Goal: Contribute content: Add original content to the website for others to see

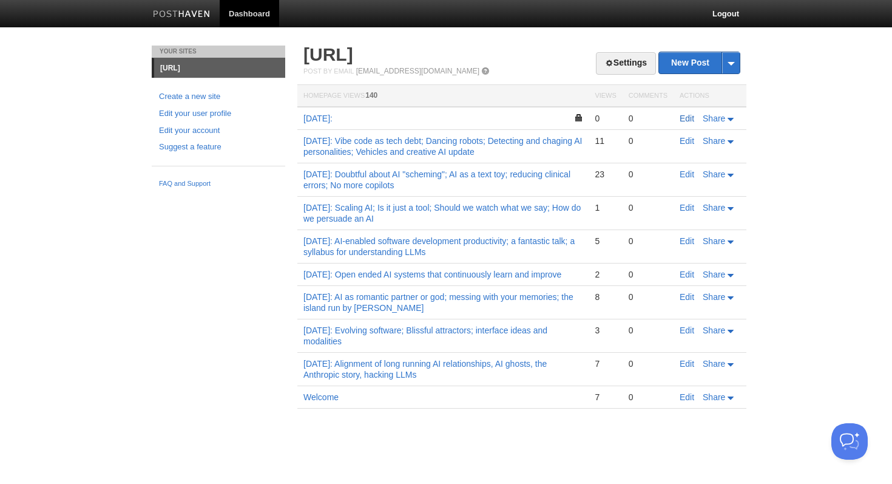
click at [688, 121] on link "Edit" at bounding box center [687, 118] width 15 height 10
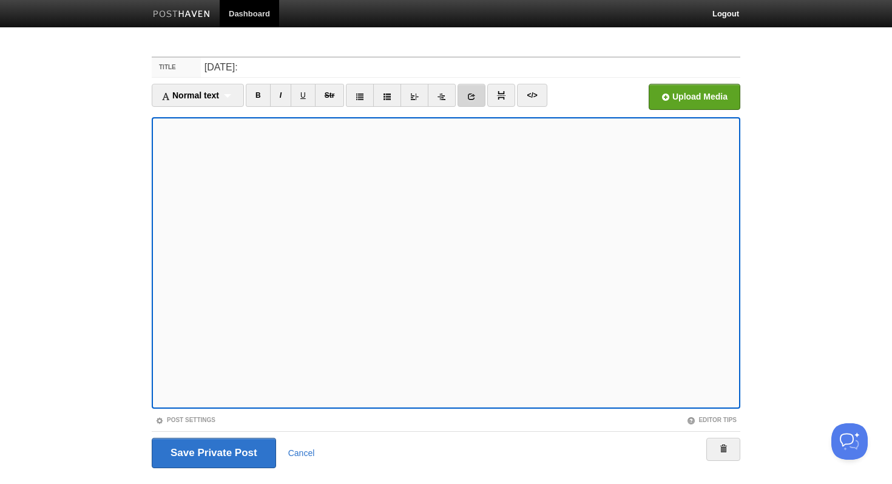
click at [469, 90] on link at bounding box center [472, 95] width 28 height 23
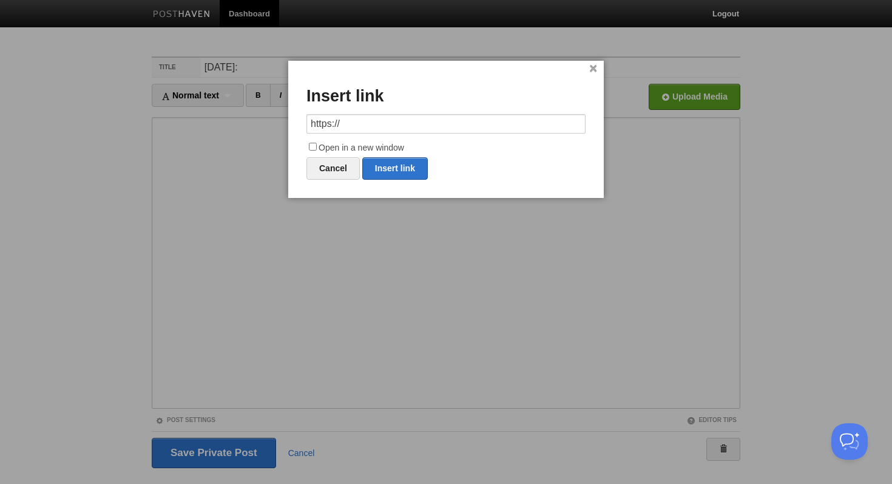
click at [383, 120] on input "https://" at bounding box center [445, 123] width 279 height 19
type input "[URL][DOMAIN_NAME]"
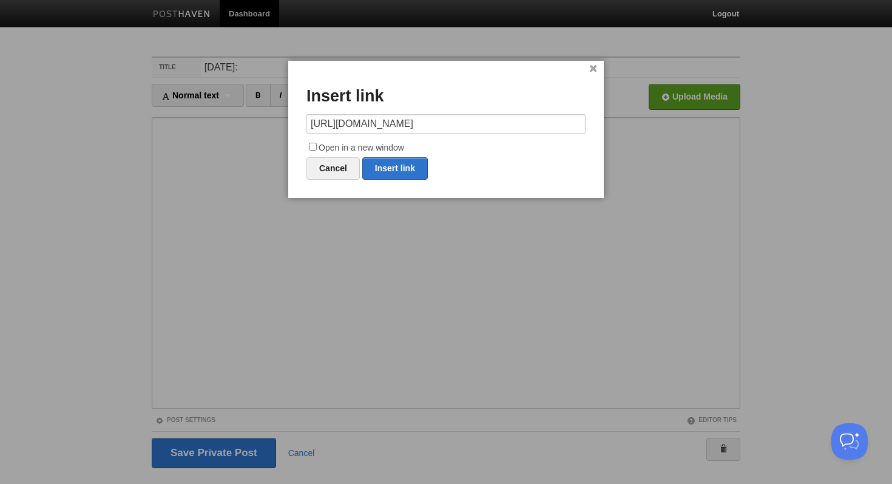
scroll to position [0, 0]
click at [315, 150] on input "Open in a new window" at bounding box center [313, 147] width 8 height 8
checkbox input "true"
click at [392, 171] on link "Insert link" at bounding box center [395, 168] width 66 height 22
type input "https://"
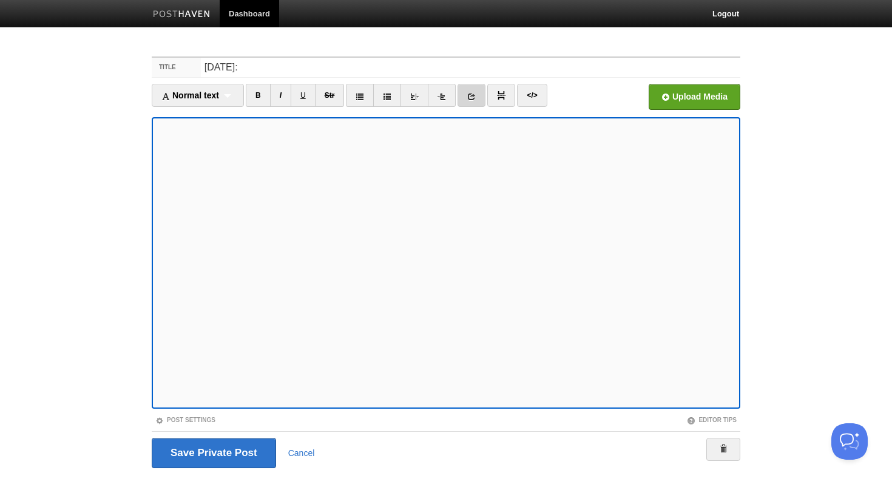
click at [469, 98] on link at bounding box center [472, 95] width 28 height 23
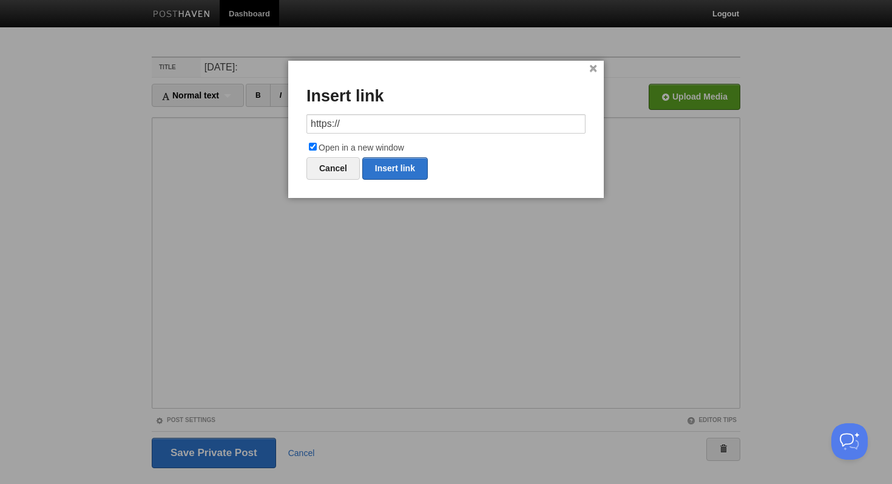
click at [383, 115] on input "https://" at bounding box center [445, 123] width 279 height 19
click at [389, 165] on link "Insert link" at bounding box center [395, 168] width 66 height 22
type input "https://"
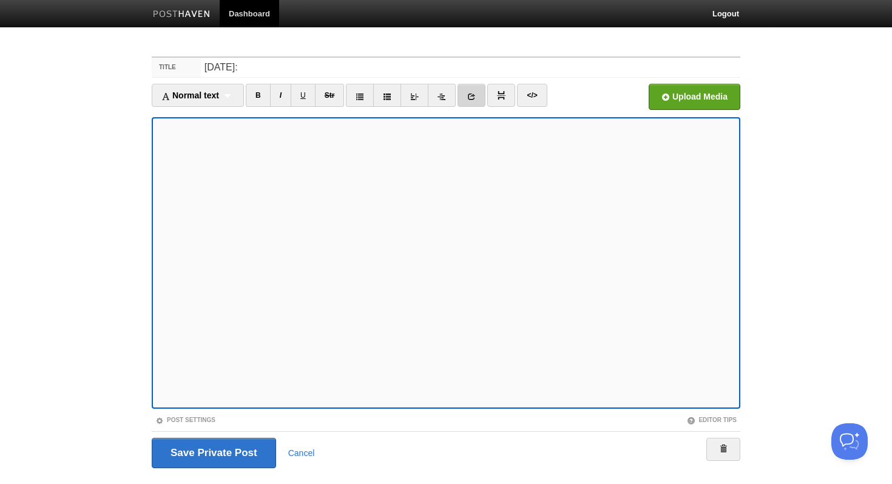
click at [471, 98] on icon at bounding box center [471, 96] width 8 height 8
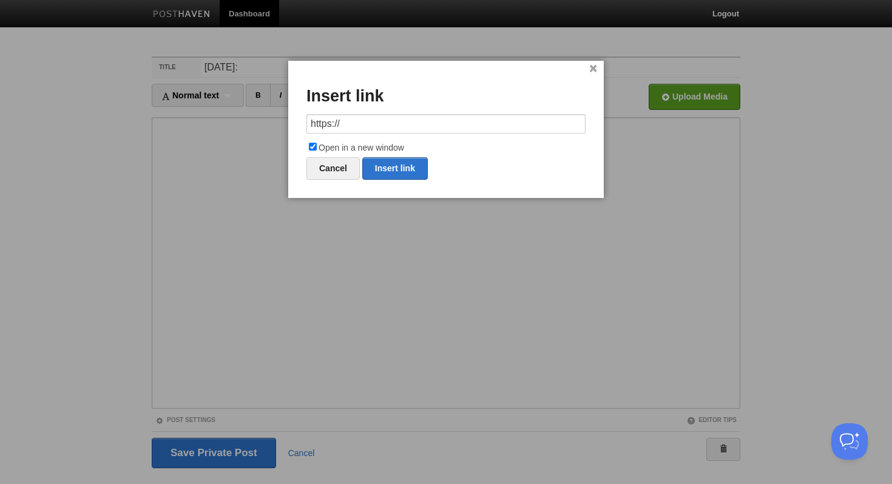
click at [385, 121] on input "https://" at bounding box center [445, 123] width 279 height 19
click at [396, 163] on link "Insert link" at bounding box center [395, 168] width 66 height 22
type input "https://"
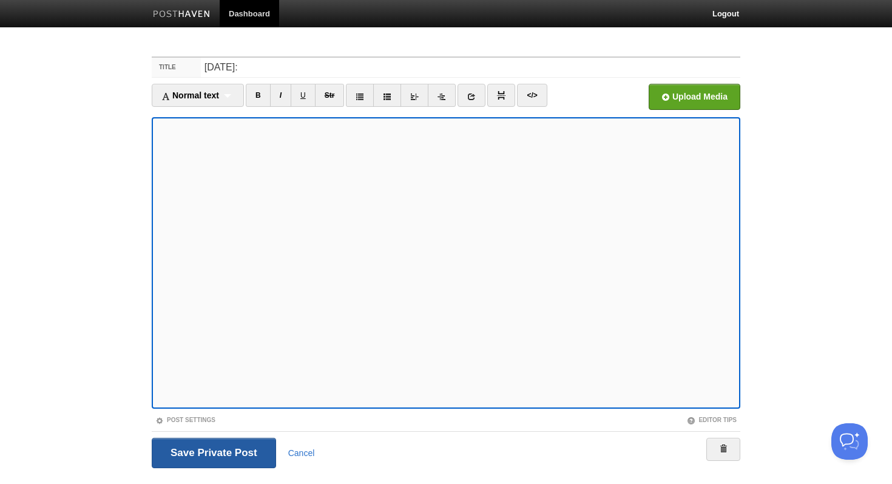
click at [192, 442] on input "Save and Publish" at bounding box center [214, 453] width 124 height 30
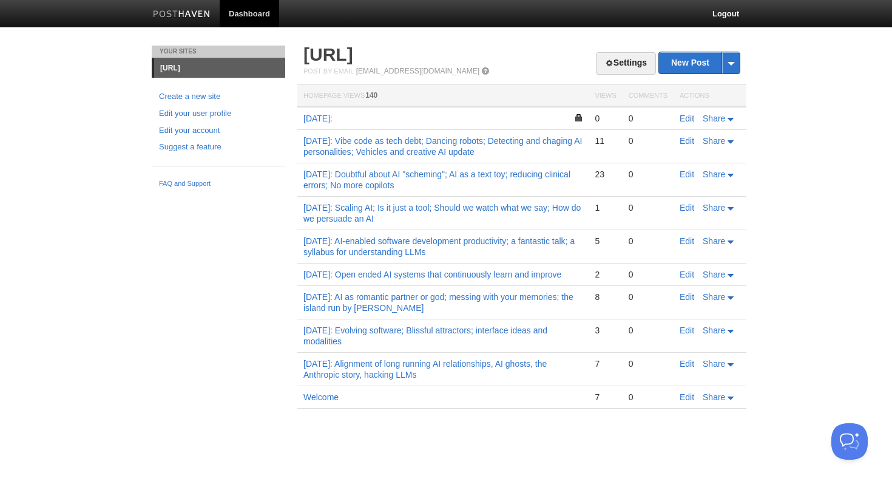
click at [686, 117] on link "Edit" at bounding box center [687, 118] width 15 height 10
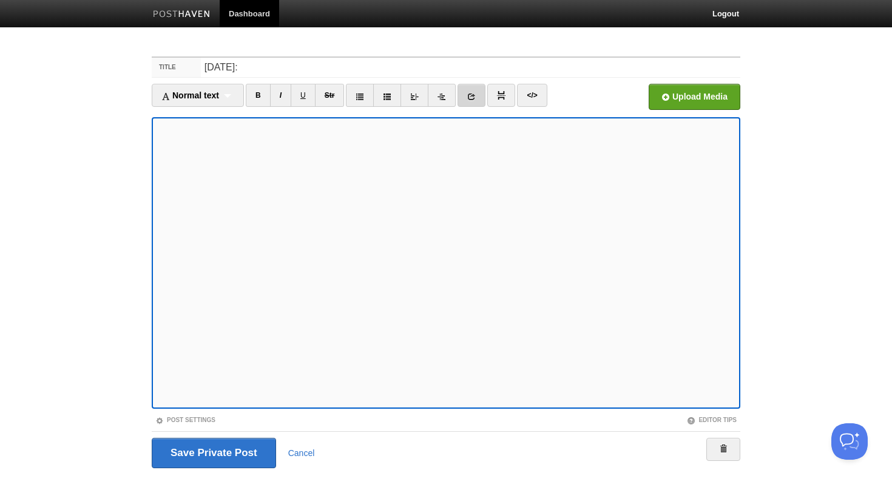
click at [465, 96] on link at bounding box center [472, 95] width 28 height 23
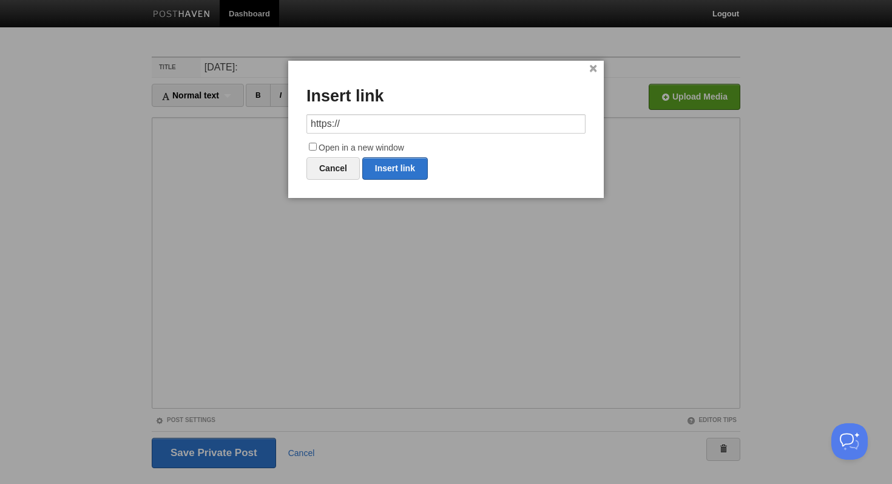
click at [311, 144] on input "Open in a new window" at bounding box center [313, 147] width 8 height 8
checkbox input "true"
click at [353, 123] on input "https://" at bounding box center [445, 123] width 279 height 19
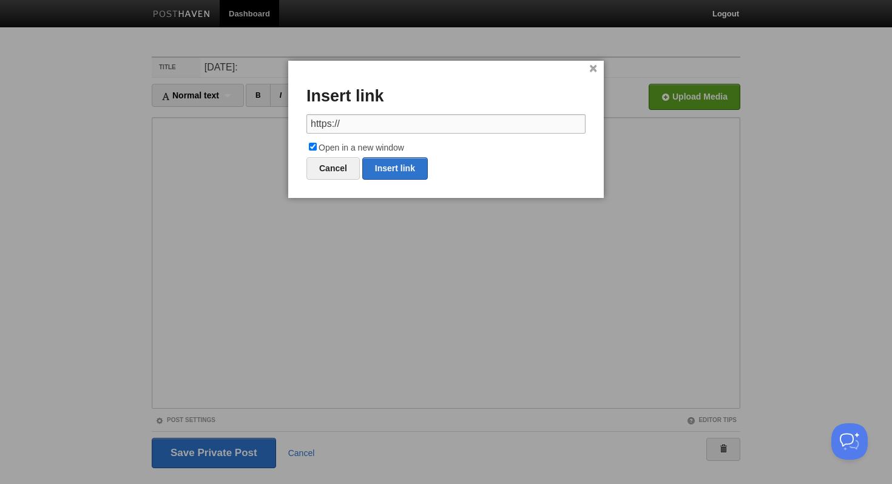
paste input "[DOMAIN_NAME][URL]"
click at [385, 163] on link "Insert link" at bounding box center [395, 168] width 66 height 22
type input "https://"
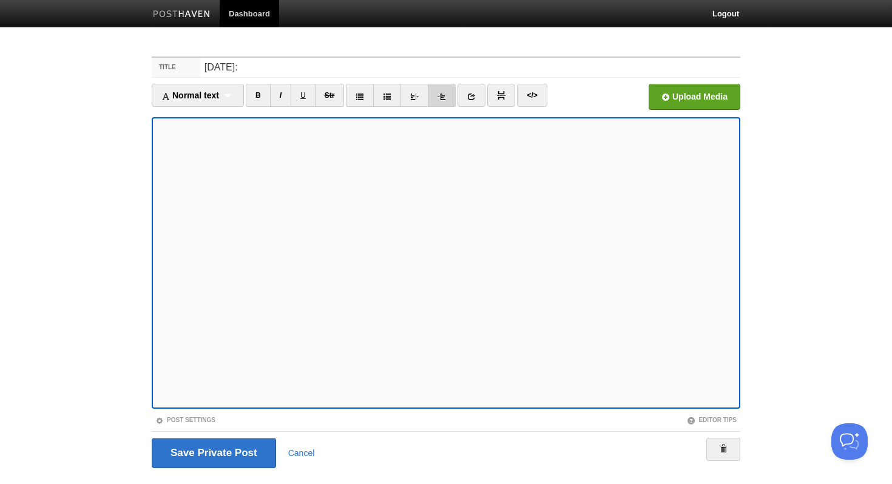
click at [442, 99] on icon at bounding box center [442, 96] width 8 height 8
click at [287, 92] on link "I" at bounding box center [280, 95] width 21 height 23
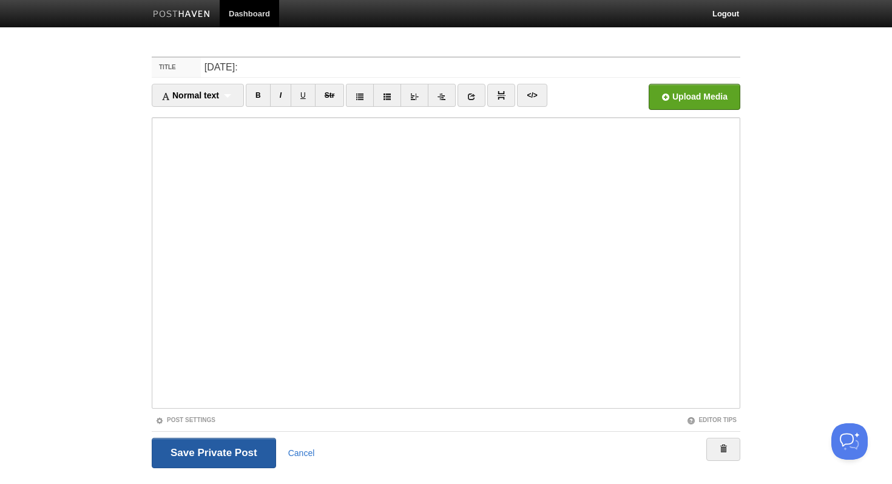
click at [189, 456] on input "Save and Publish" at bounding box center [214, 453] width 124 height 30
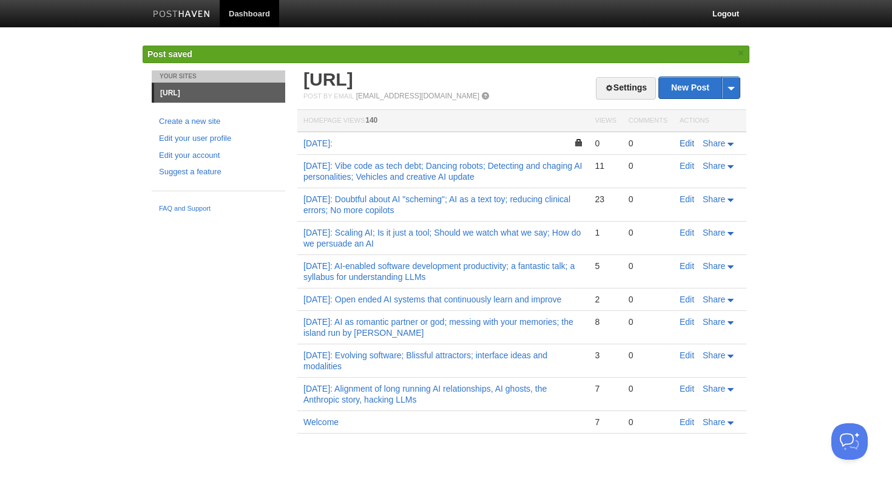
click at [683, 146] on link "Edit" at bounding box center [687, 143] width 15 height 10
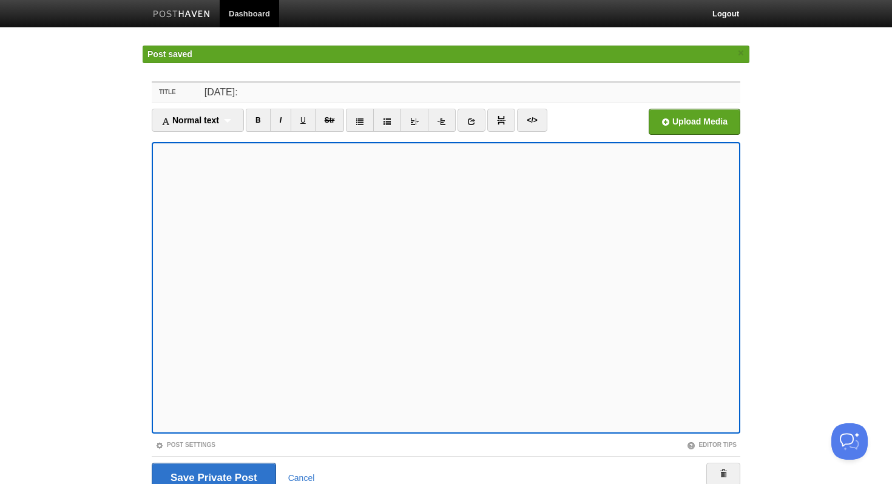
click at [333, 96] on input "[DATE]:" at bounding box center [470, 92] width 539 height 19
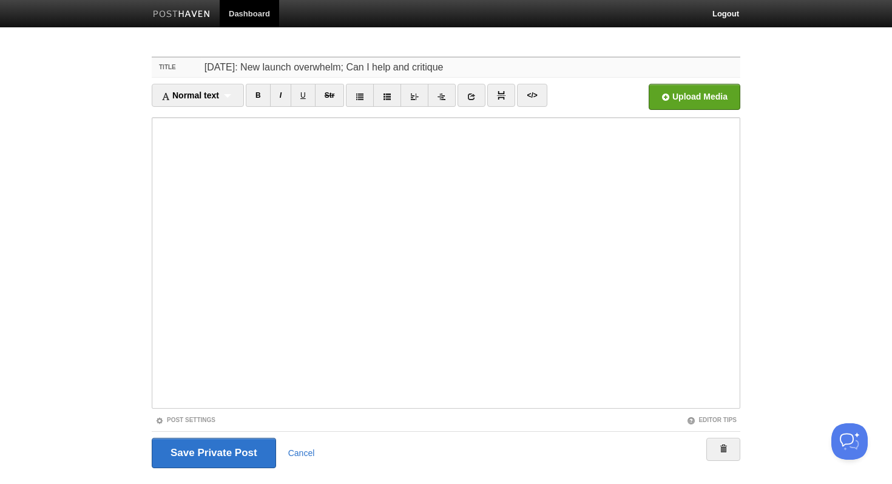
click at [414, 64] on input "[DATE]: New launch overwhelm; Can I help and critique" at bounding box center [470, 67] width 539 height 19
click at [470, 63] on input "[DATE]: New launch overwhelm; Can I help *and* critique" at bounding box center [470, 67] width 539 height 19
type input "[DATE]: New launch overwhelm; Can I help *and* critique; Real time 3D world gen…"
click at [152, 438] on input "Save and Publish" at bounding box center [214, 453] width 124 height 30
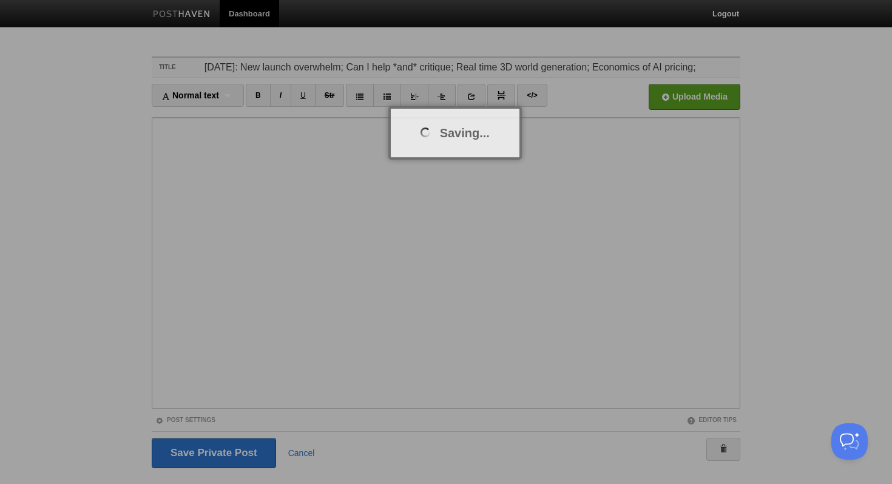
click at [152, 438] on input "Save and Publish" at bounding box center [214, 453] width 124 height 30
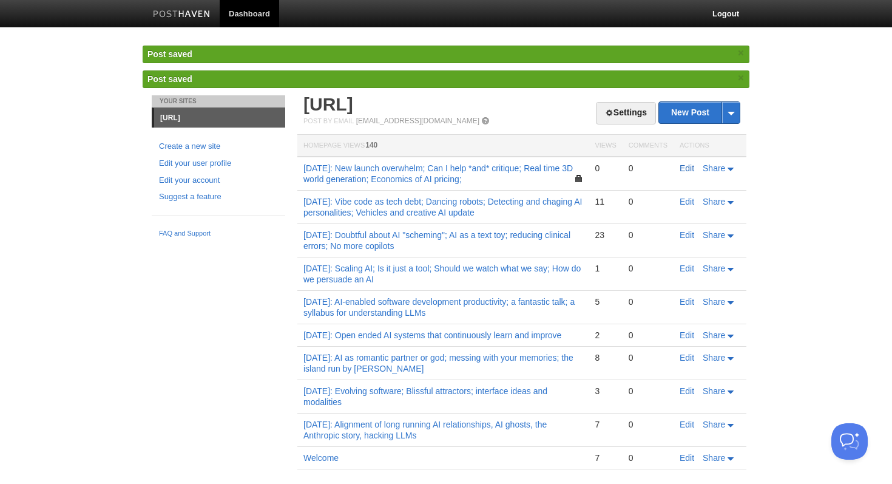
click at [694, 165] on link "Edit" at bounding box center [687, 168] width 15 height 10
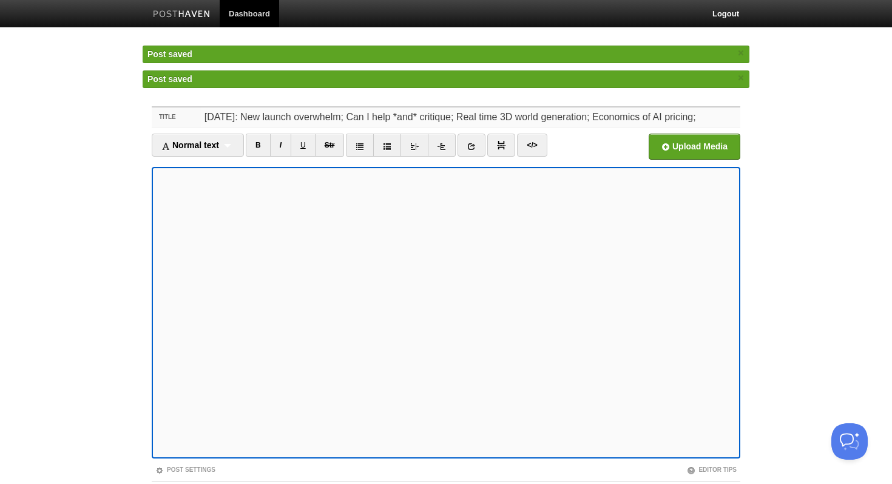
click at [708, 113] on input "[DATE]: New launch overwhelm; Can I help *and* critique; Real time 3D world gen…" at bounding box center [470, 116] width 539 height 19
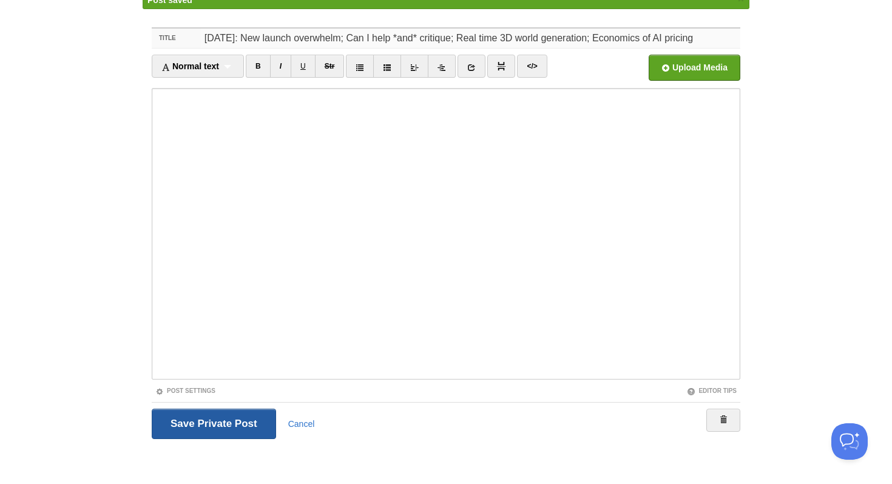
type input "[DATE]: New launch overwhelm; Can I help *and* critique; Real time 3D world gen…"
click at [204, 413] on input "Save and Publish" at bounding box center [214, 423] width 124 height 30
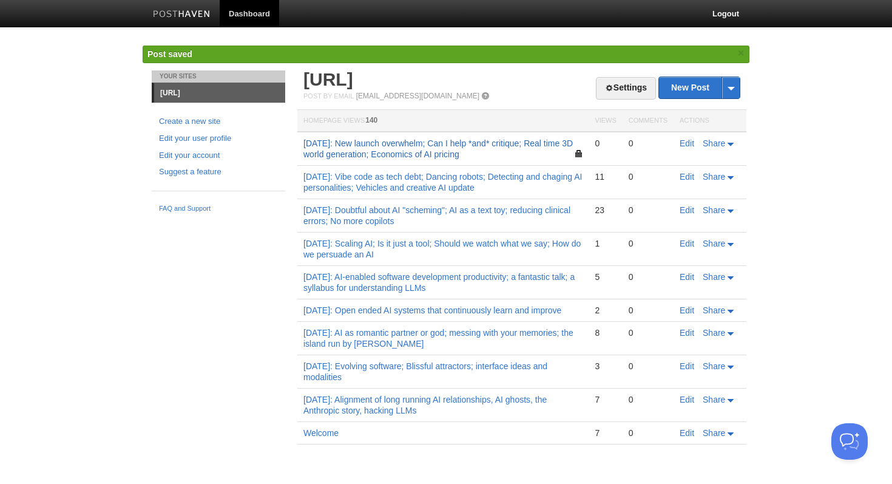
click at [512, 143] on link "[DATE]: New launch overwhelm; Can I help *and* critique; Real time 3D world gen…" at bounding box center [437, 148] width 269 height 21
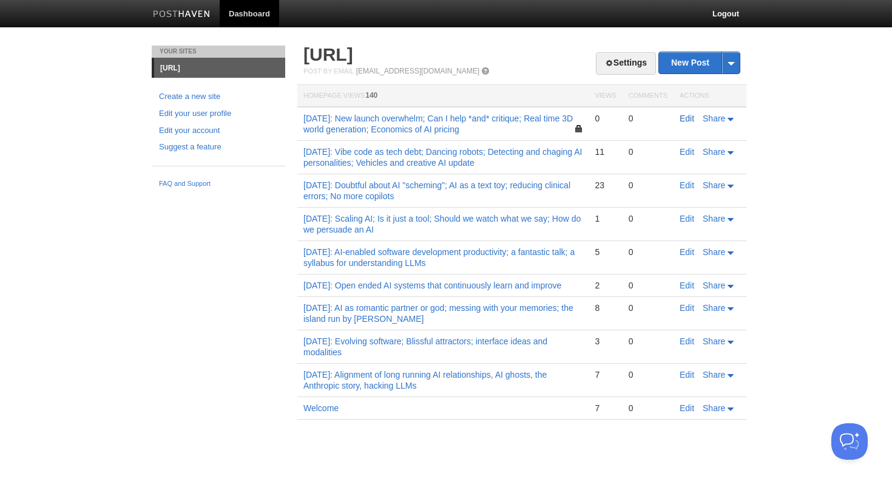
click at [689, 117] on link "Edit" at bounding box center [687, 118] width 15 height 10
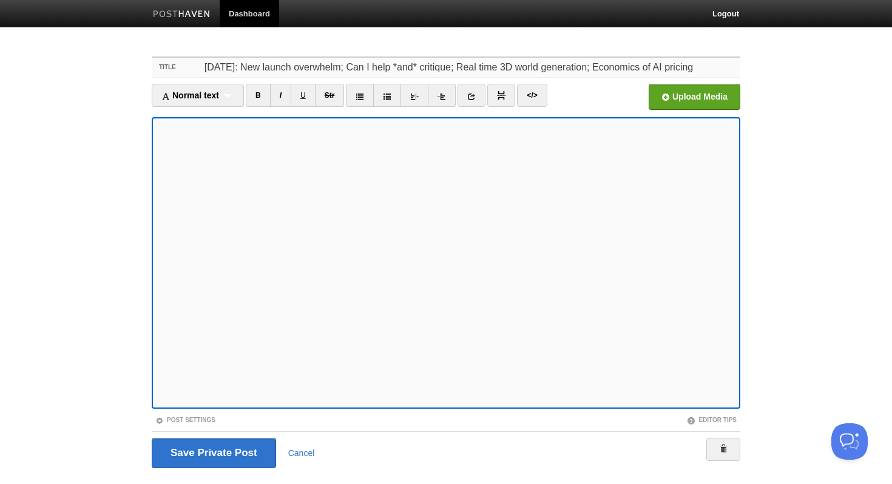
click at [387, 68] on input "[DATE]: New launch overwhelm; Can I help *and* critique; Real time 3D world gen…" at bounding box center [470, 67] width 539 height 19
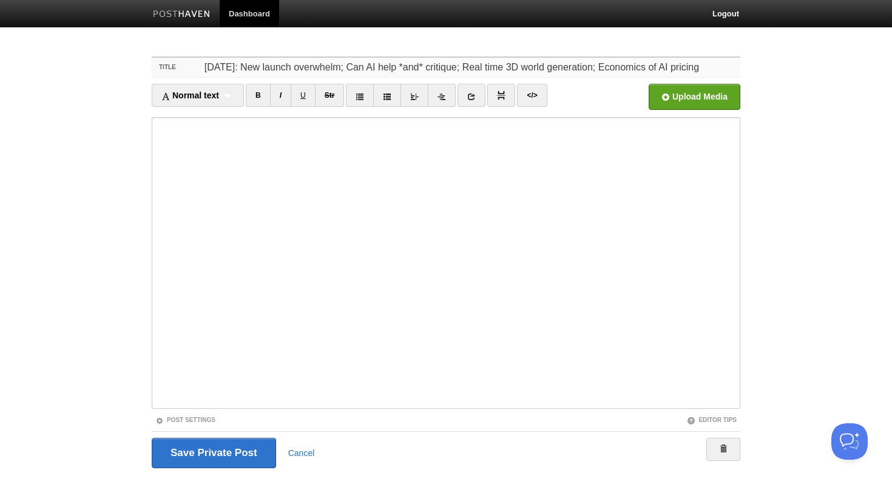
type input "[DATE]: New launch overwhelm; Can AI help *and* critique; Real time 3D world ge…"
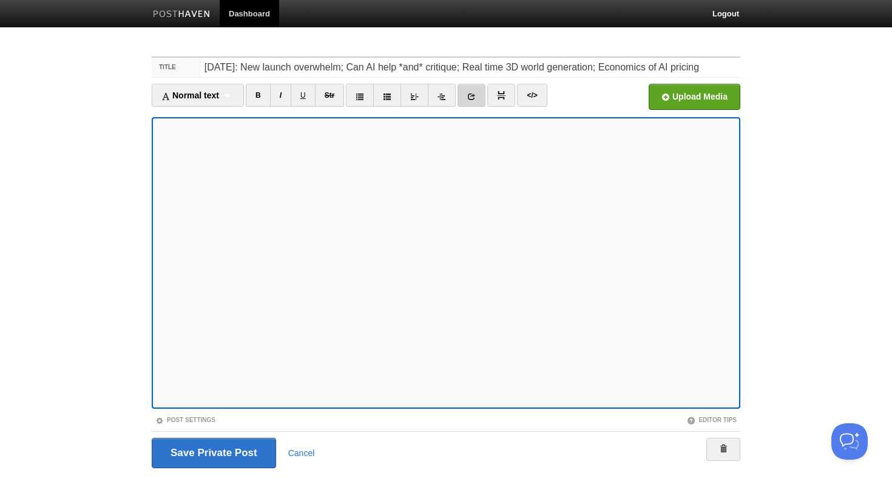
click at [471, 99] on icon at bounding box center [471, 96] width 8 height 8
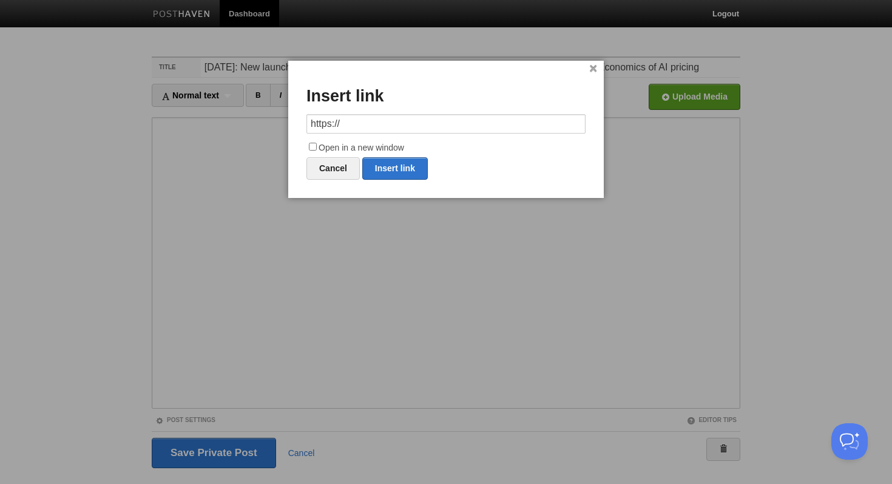
click at [417, 125] on input "https://" at bounding box center [445, 123] width 279 height 19
type input "[URL][DOMAIN_NAME]"
click at [313, 148] on input "Open in a new window" at bounding box center [313, 147] width 8 height 8
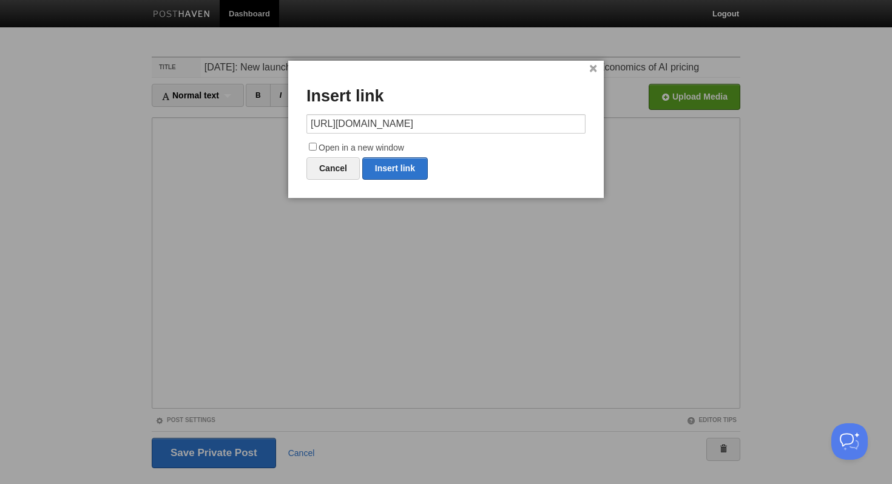
checkbox input "true"
click at [398, 161] on link "Insert link" at bounding box center [395, 168] width 66 height 22
type input "https://"
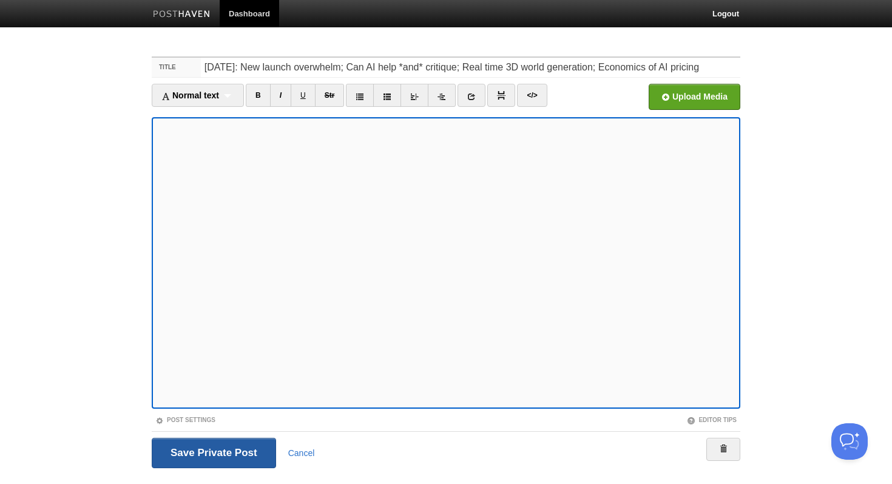
click at [231, 445] on input "Save and Publish" at bounding box center [214, 453] width 124 height 30
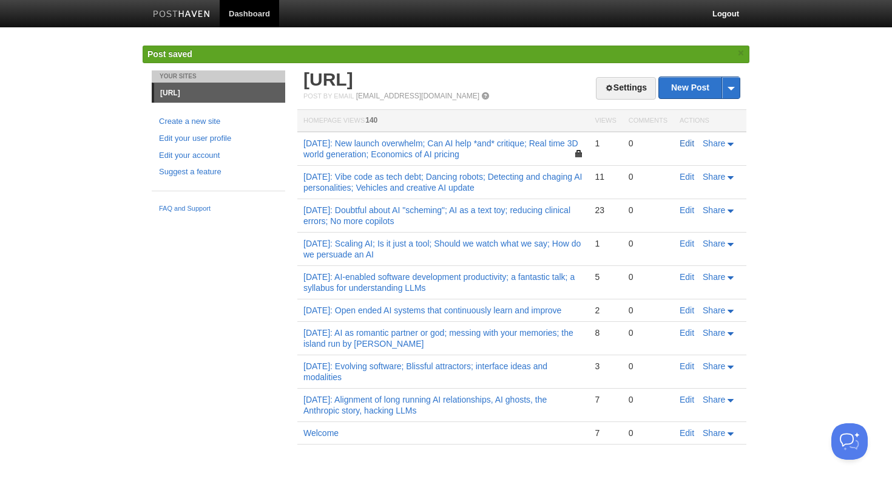
click at [684, 142] on link "Edit" at bounding box center [687, 143] width 15 height 10
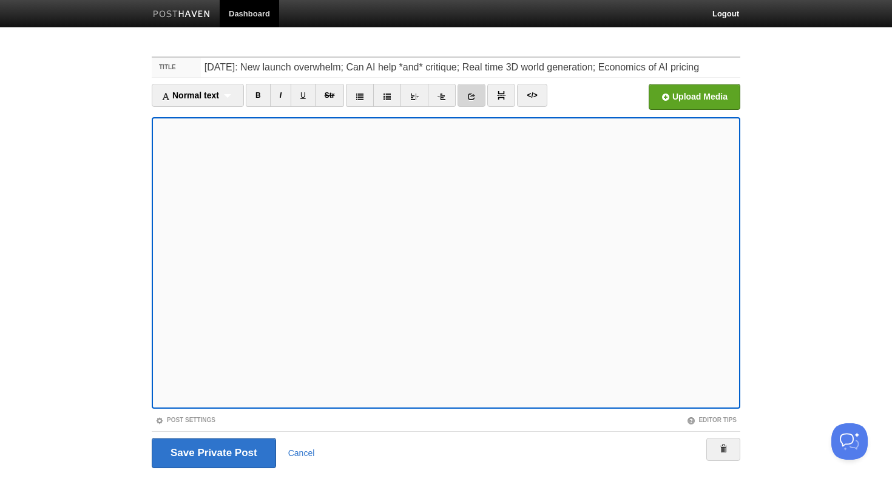
click at [471, 92] on icon at bounding box center [471, 96] width 8 height 8
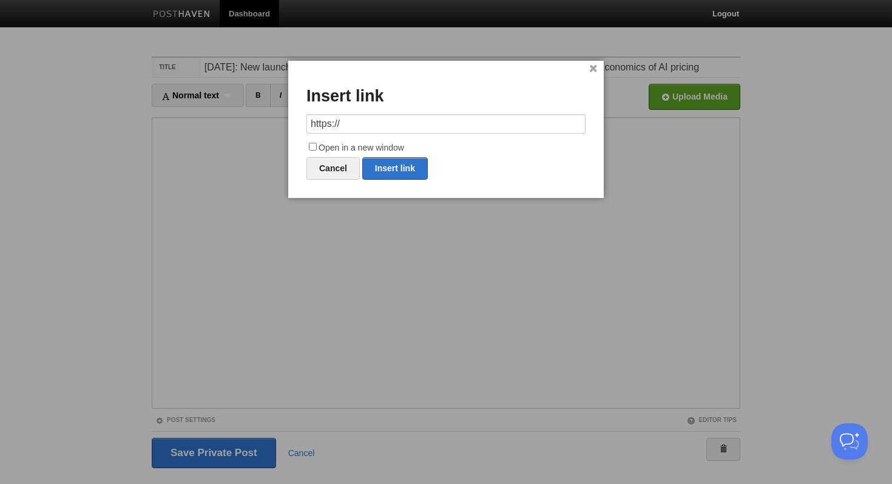
click at [363, 121] on input "https://" at bounding box center [445, 123] width 279 height 19
type input "[URL][DOMAIN_NAME]"
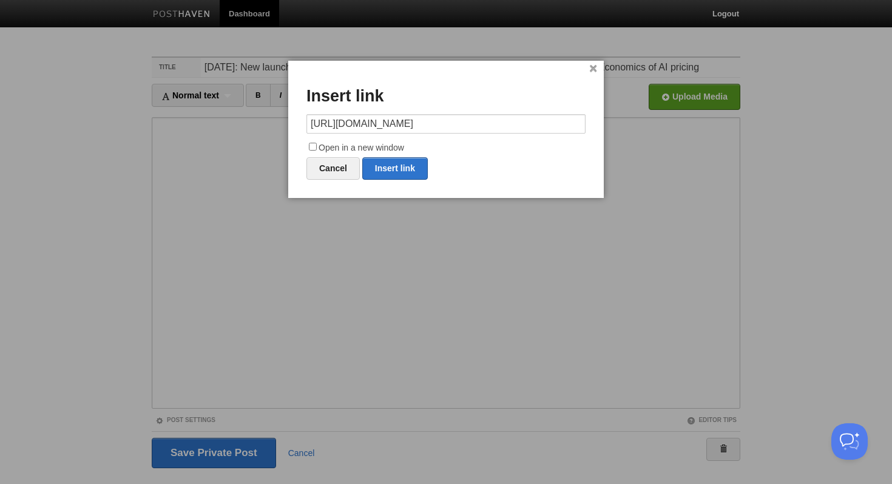
click at [314, 147] on input "Open in a new window" at bounding box center [313, 147] width 8 height 8
checkbox input "true"
click at [395, 171] on link "Insert link" at bounding box center [395, 168] width 66 height 22
type input "https://"
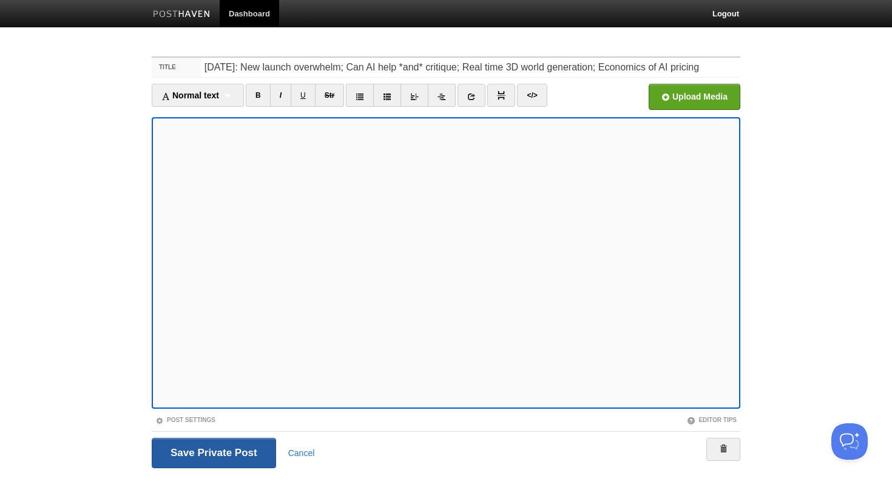
click at [208, 457] on input "Save and Publish" at bounding box center [214, 453] width 124 height 30
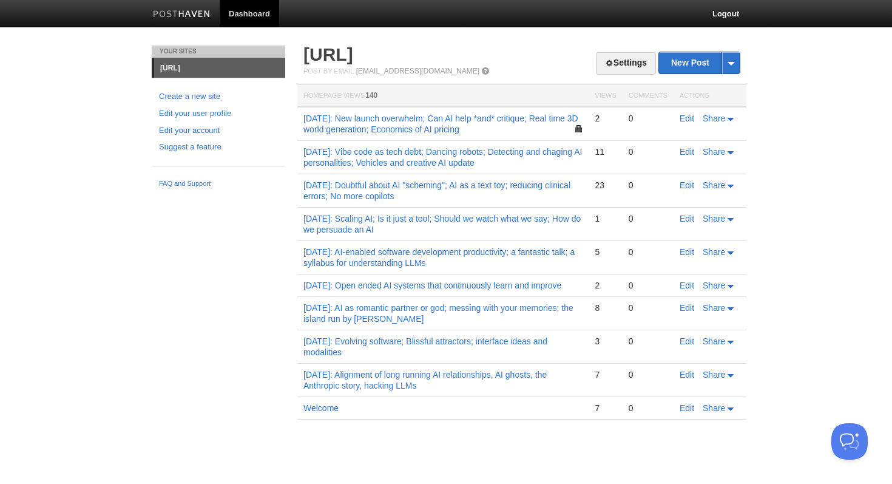
click at [689, 118] on link "Edit" at bounding box center [687, 118] width 15 height 10
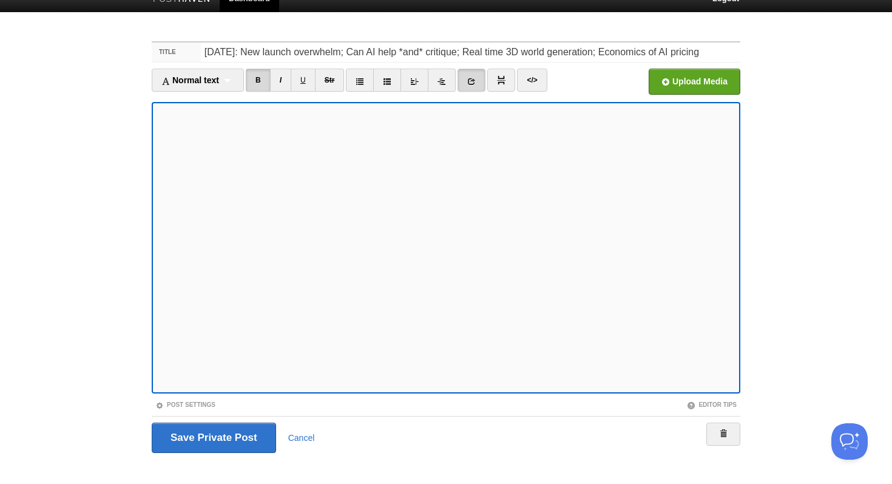
scroll to position [29, 0]
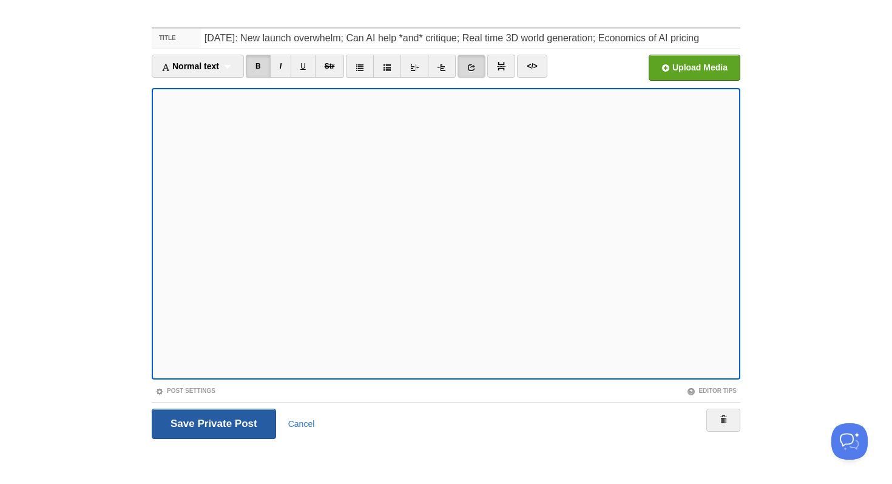
click at [211, 421] on input "Save and Publish" at bounding box center [214, 423] width 124 height 30
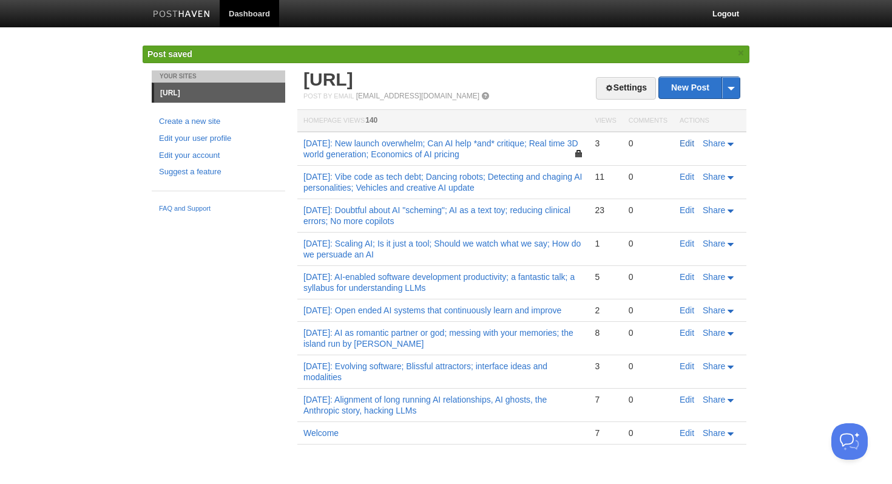
click at [684, 141] on link "Edit" at bounding box center [687, 143] width 15 height 10
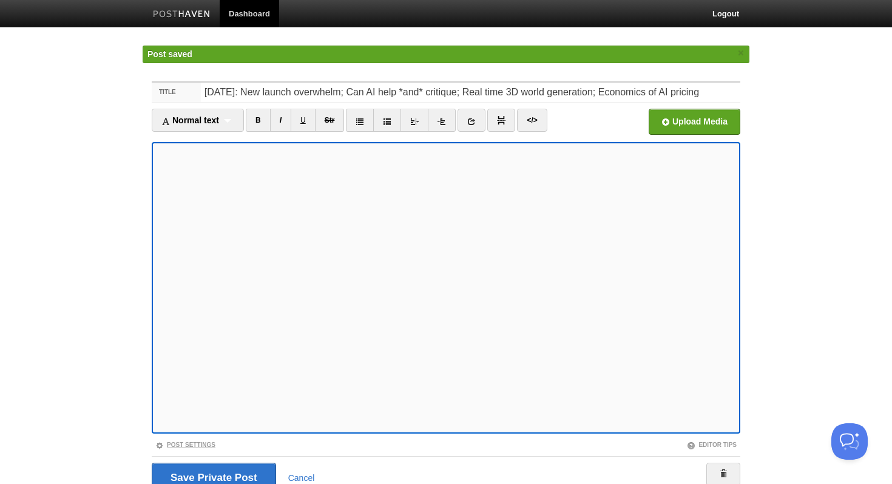
click at [189, 441] on link "Post Settings" at bounding box center [185, 444] width 60 height 7
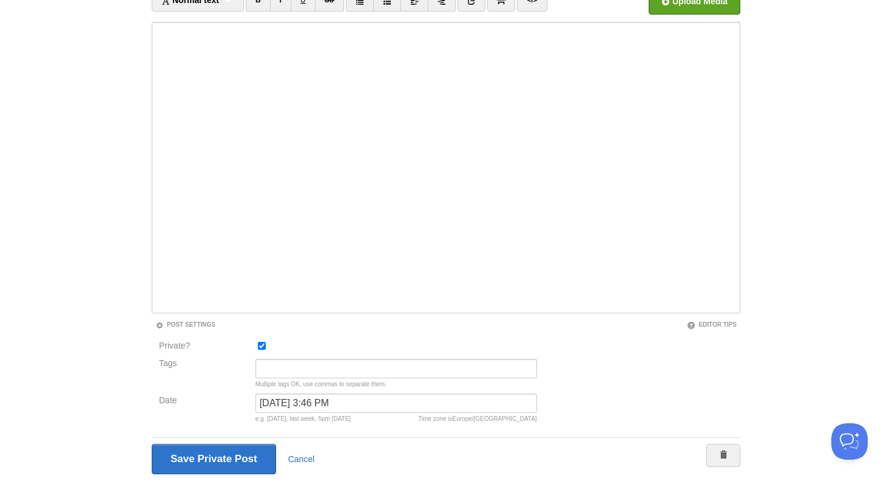
scroll to position [130, 0]
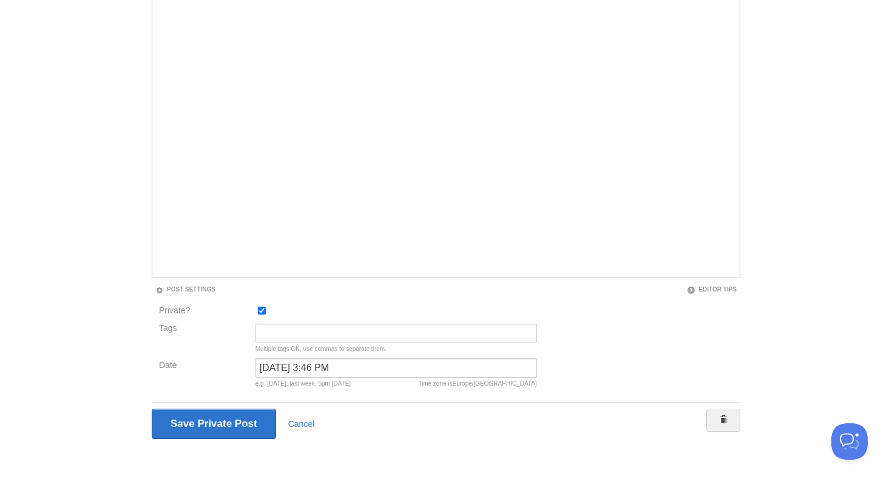
click at [263, 306] on input "Private?" at bounding box center [262, 310] width 8 height 8
checkbox input "false"
click at [303, 365] on input "[DATE] 3:46 PM" at bounding box center [396, 367] width 282 height 19
click at [351, 368] on input "[DATE] 3:46 PM" at bounding box center [396, 367] width 282 height 19
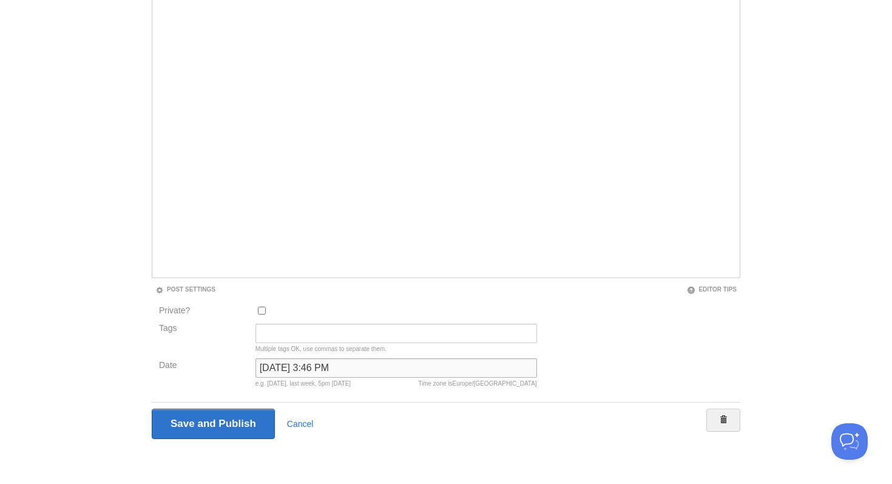
click at [351, 368] on input "[DATE] 3:46 PM" at bounding box center [396, 367] width 282 height 19
type input "t"
type input "n"
click at [299, 384] on div "[DATE] 4:41pm" at bounding box center [396, 383] width 282 height 6
click at [299, 370] on input "now" at bounding box center [396, 367] width 282 height 19
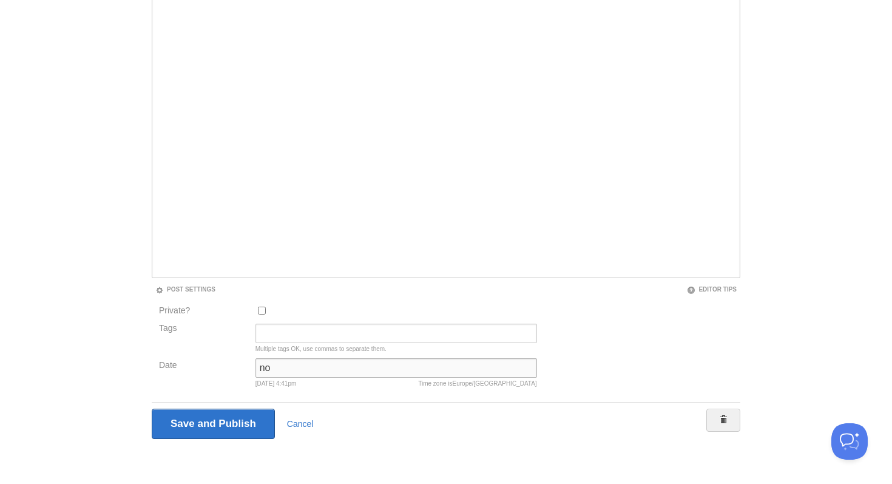
type input "n"
click at [328, 369] on input "4:41pm [DATE]" at bounding box center [396, 367] width 282 height 19
click at [297, 370] on input "4:41pm [DATE]" at bounding box center [396, 367] width 282 height 19
click at [313, 368] on input "4:41pm[DATE]" at bounding box center [396, 367] width 282 height 19
click at [296, 367] on input "4:41pm[DATE]" at bounding box center [396, 367] width 282 height 19
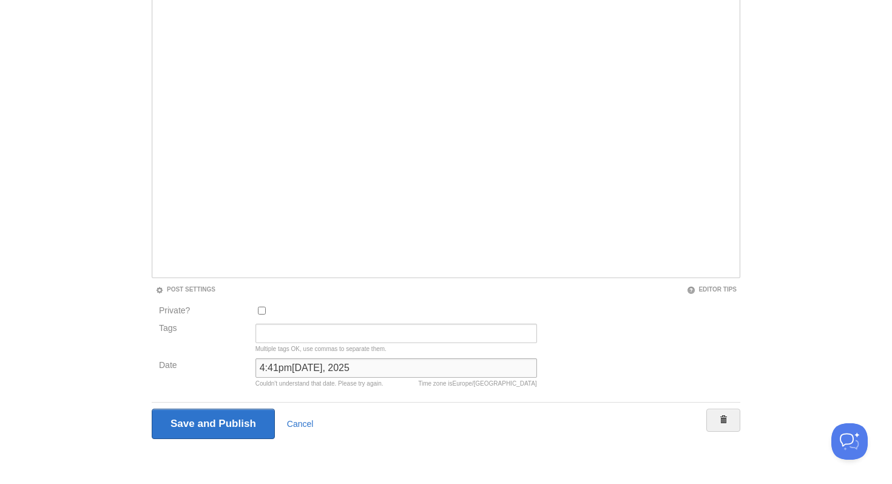
click at [351, 365] on input "4:41pm[DATE], 2025" at bounding box center [396, 367] width 282 height 19
click at [352, 367] on input "4:41pm[DATE], 2025" at bounding box center [396, 367] width 282 height 19
type input "4:41pm[DATE]"
click at [394, 368] on input "4:41pm[DATE]" at bounding box center [396, 367] width 282 height 19
click at [312, 366] on input "4:41pm[DATE]" at bounding box center [396, 367] width 282 height 19
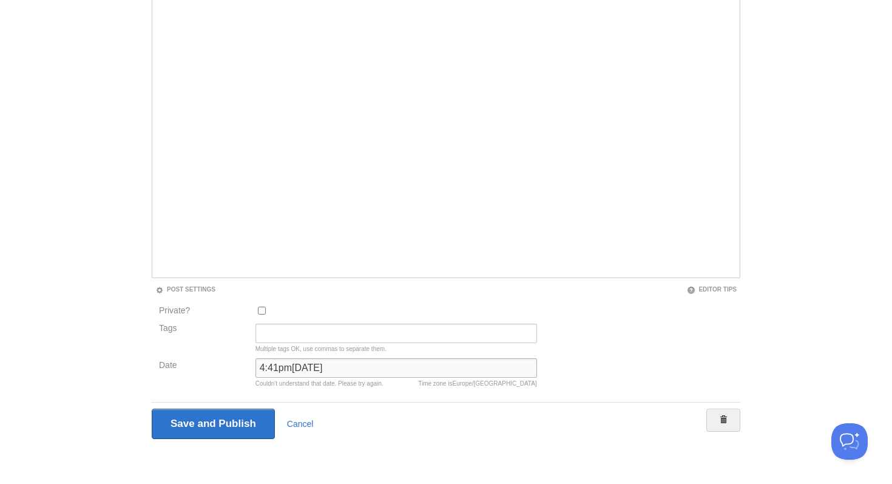
click at [312, 366] on input "4:41pm[DATE]" at bounding box center [396, 367] width 282 height 19
click at [297, 385] on div "[DATE] 4:41pm" at bounding box center [396, 383] width 282 height 6
click at [296, 383] on div "[DATE] 4:41pm" at bounding box center [396, 383] width 282 height 6
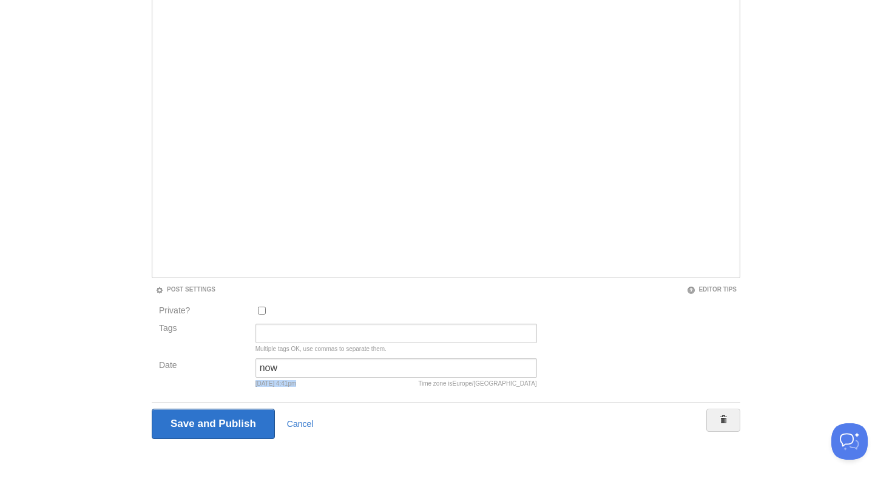
click at [296, 383] on div "[DATE] 4:41pm" at bounding box center [396, 383] width 282 height 6
copy div "[DATE] 4:41pm Post image Upload a post image Remove post image Browse Unsplash …"
click at [292, 366] on input "now" at bounding box center [396, 367] width 282 height 19
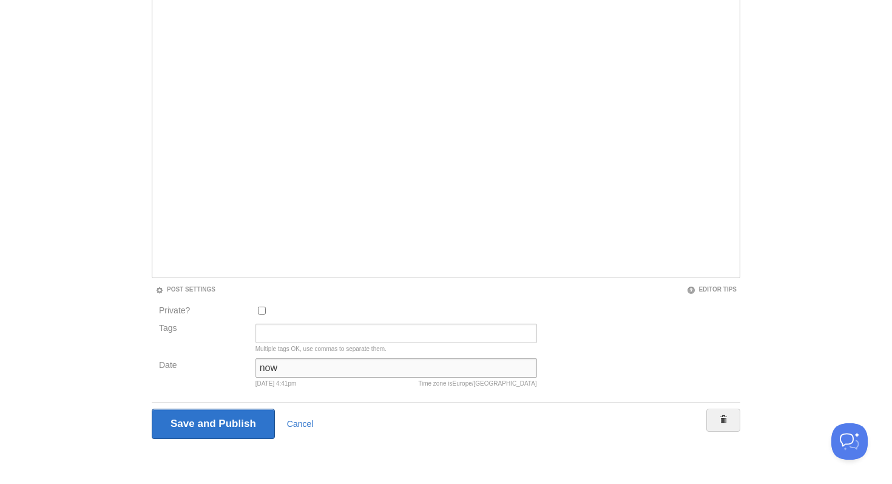
paste input "[DATE] 4:41pm"
type input "[DATE] 4:41pm"
click at [234, 424] on input "Save Private Post" at bounding box center [213, 423] width 123 height 30
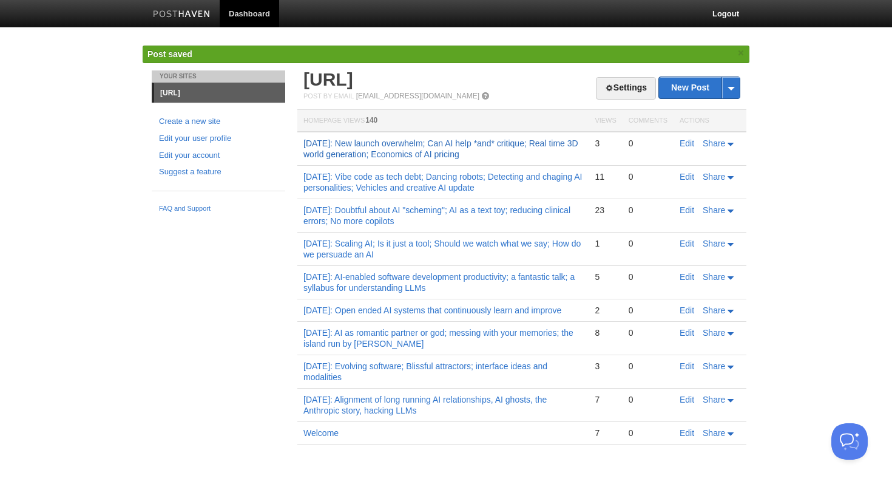
click at [458, 143] on link "[DATE]: New launch overwhelm; Can AI help *and* critique; Real time 3D world ge…" at bounding box center [440, 148] width 275 height 21
